Goal: Find specific page/section: Find specific page/section

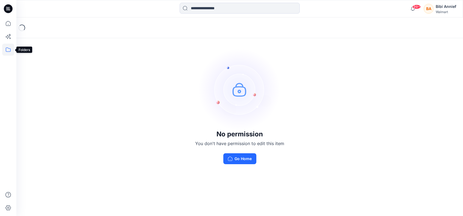
click at [8, 49] on icon at bounding box center [8, 50] width 12 height 12
click at [33, 40] on div at bounding box center [52, 42] width 62 height 11
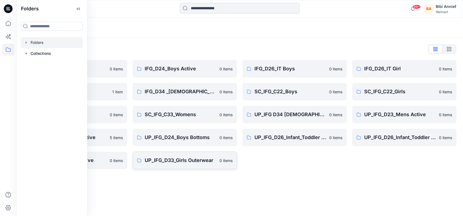
click at [154, 161] on p "UP_IFG_D33_Girls Outerwear" at bounding box center [181, 161] width 72 height 8
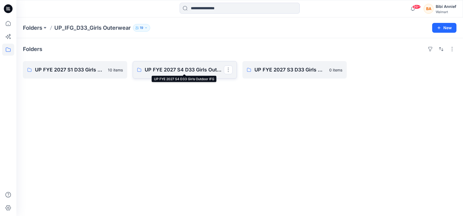
click at [163, 69] on p "UP FYE 2027 S4 D33 Girls Outdoor IFG" at bounding box center [184, 70] width 79 height 8
click at [48, 70] on p "UP FYE 2027 S1 D33 Girls Outdoor IFG" at bounding box center [74, 70] width 79 height 8
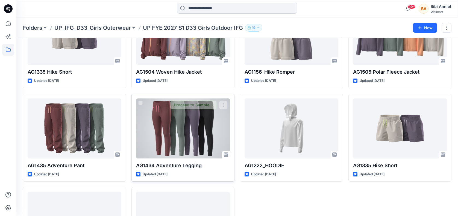
scroll to position [73, 0]
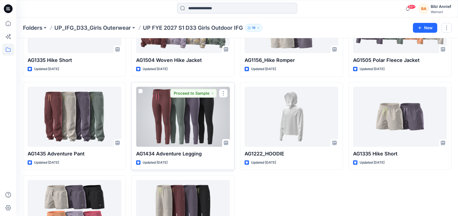
click at [165, 122] on div at bounding box center [183, 117] width 94 height 60
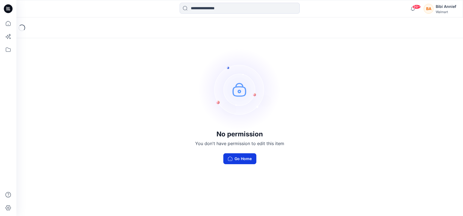
click at [240, 160] on button "Go Home" at bounding box center [239, 159] width 33 height 11
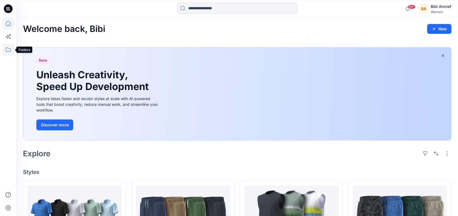
click at [8, 47] on icon at bounding box center [8, 50] width 12 height 12
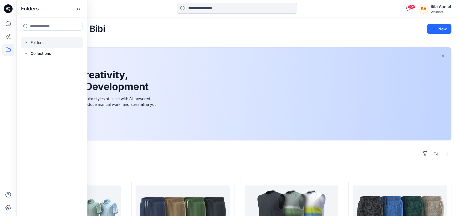
click at [36, 42] on div at bounding box center [52, 42] width 62 height 11
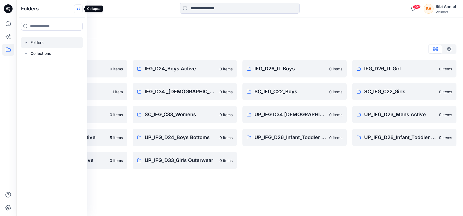
click at [79, 6] on icon at bounding box center [78, 8] width 9 height 9
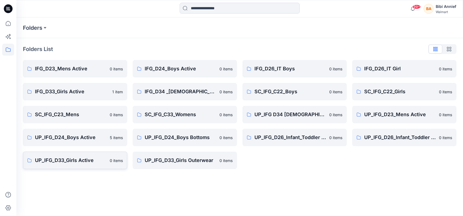
click at [75, 159] on p "UP_IFG_D33_Girls Active" at bounding box center [71, 161] width 72 height 8
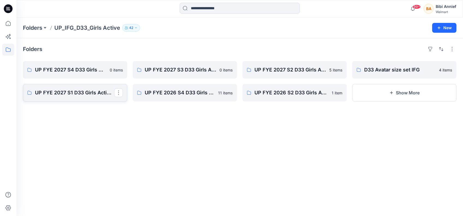
click at [62, 92] on p "UP FYE 2027 S1 D33 Girls Active IFG" at bounding box center [74, 93] width 79 height 8
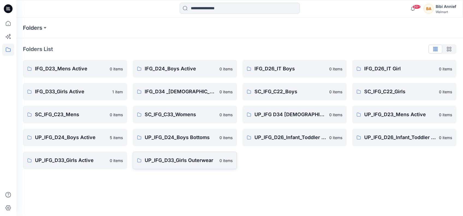
click at [166, 159] on p "UP_IFG_D33_Girls Outerwear" at bounding box center [181, 161] width 72 height 8
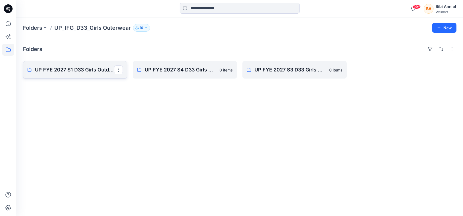
click at [34, 68] on link "UP FYE 2027 S1 D33 Girls Outdoor IFG" at bounding box center [75, 69] width 104 height 17
